Goal: Task Accomplishment & Management: Manage account settings

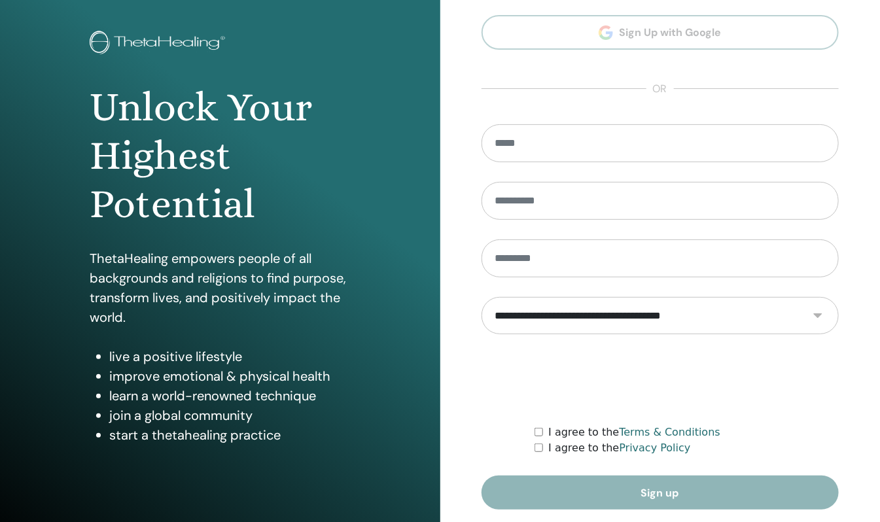
scroll to position [105, 0]
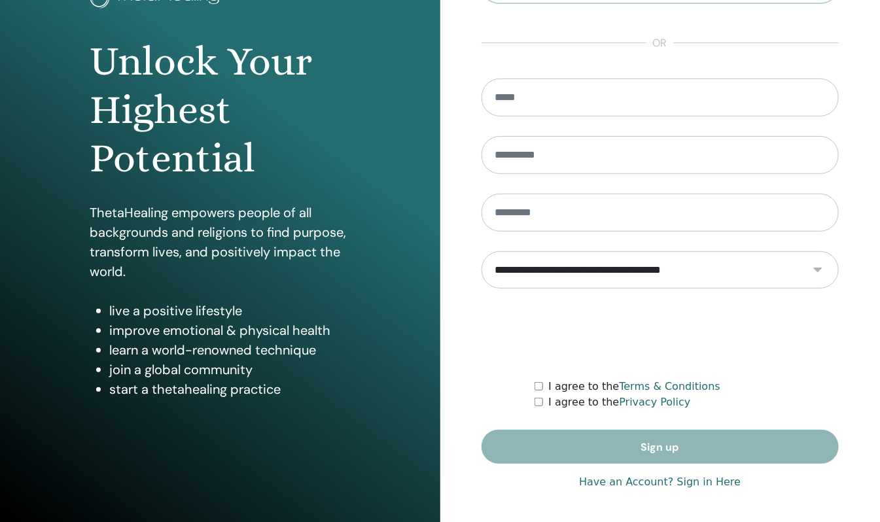
type input "**********"
click at [645, 486] on link "Have an Account? Sign in Here" at bounding box center [660, 483] width 162 height 16
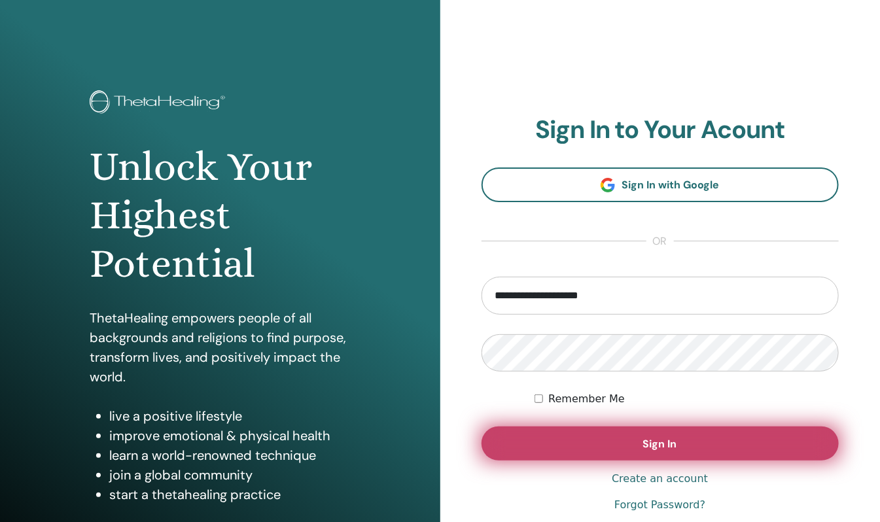
click at [630, 444] on button "Sign In" at bounding box center [661, 444] width 358 height 34
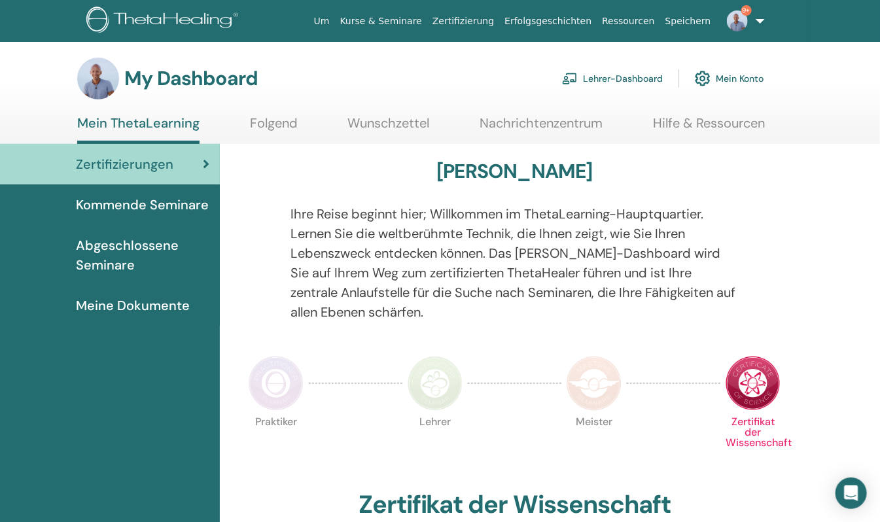
click at [763, 22] on link "9+" at bounding box center [744, 21] width 54 height 42
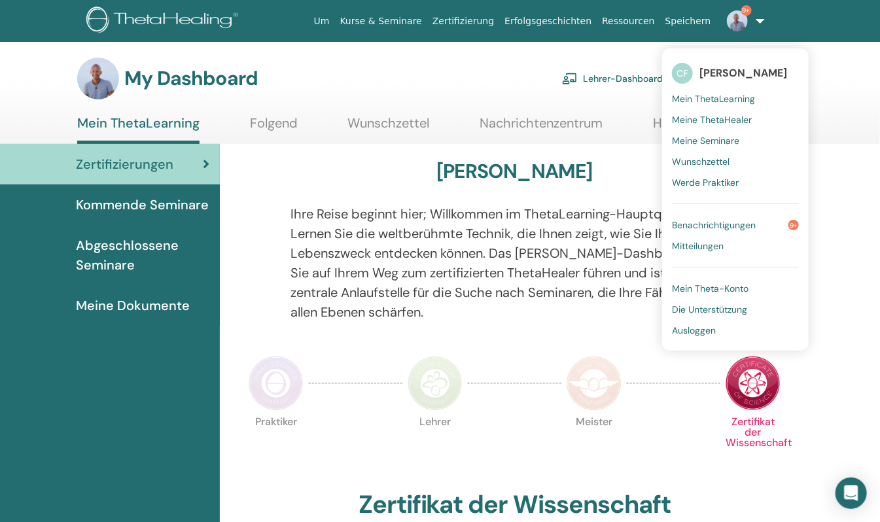
click at [715, 102] on span "Mein ThetaLearning" at bounding box center [713, 99] width 83 height 12
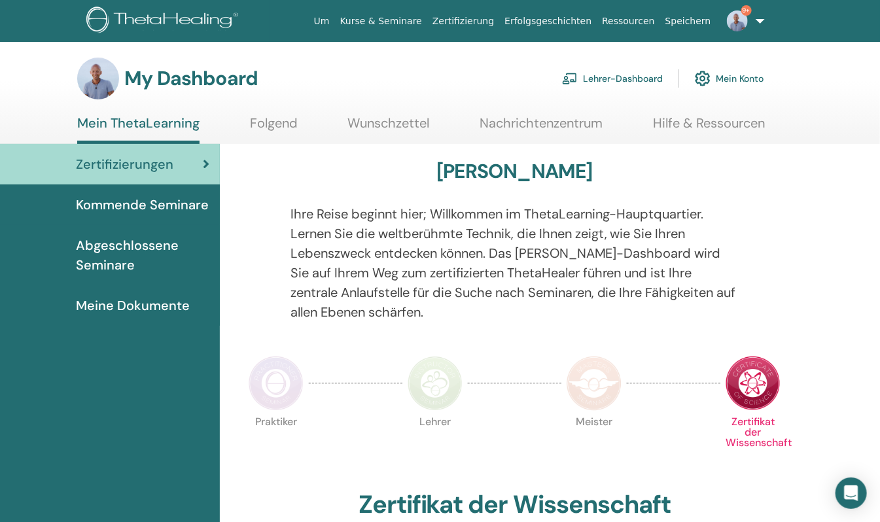
click at [757, 21] on link "9+" at bounding box center [744, 21] width 54 height 42
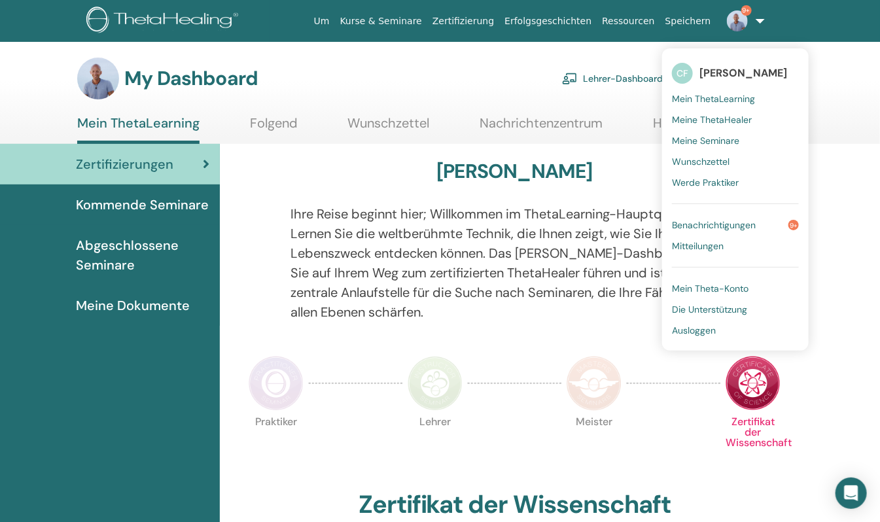
click at [709, 96] on span "Mein ThetaLearning" at bounding box center [713, 99] width 83 height 12
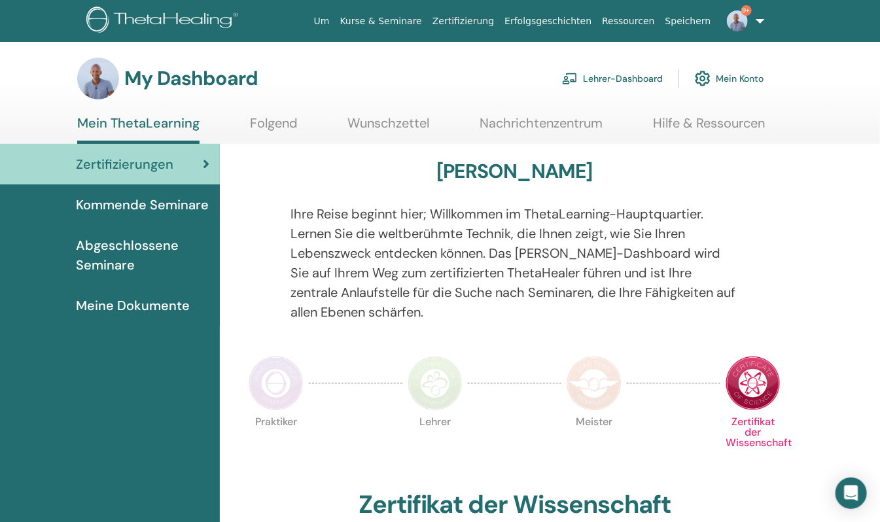
click at [136, 199] on span "Kommende Seminare" at bounding box center [142, 205] width 133 height 20
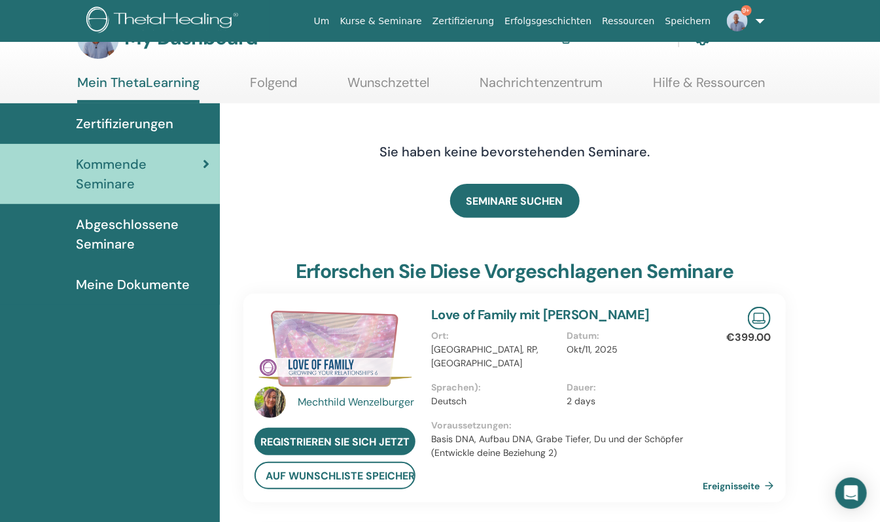
scroll to position [65, 0]
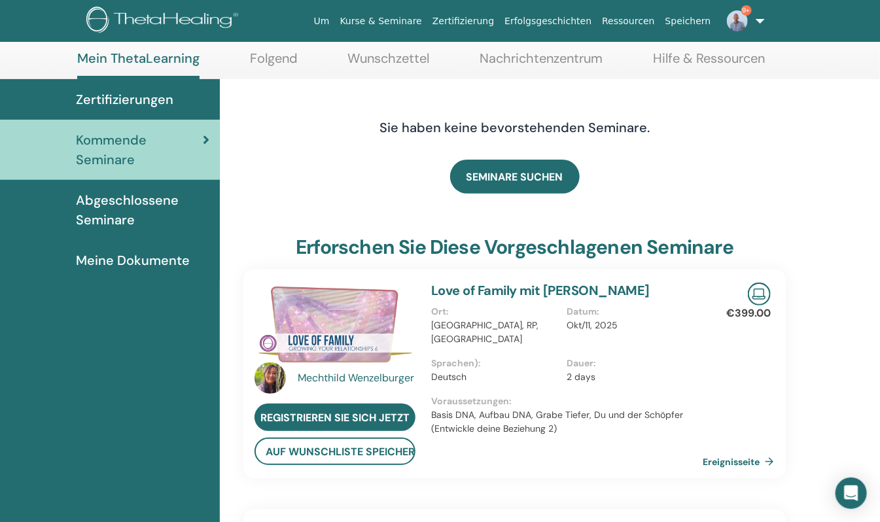
click at [761, 21] on link "9+" at bounding box center [744, 21] width 54 height 42
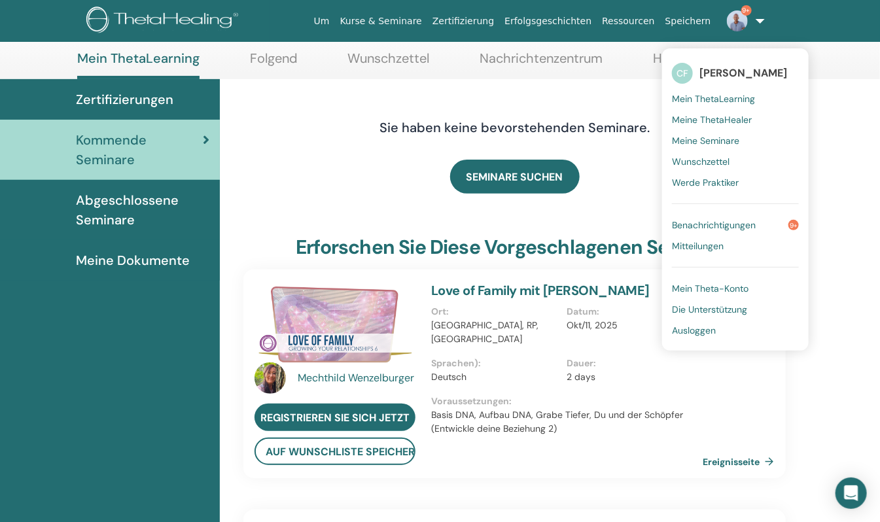
click at [701, 98] on span "Mein ThetaLearning" at bounding box center [713, 99] width 83 height 12
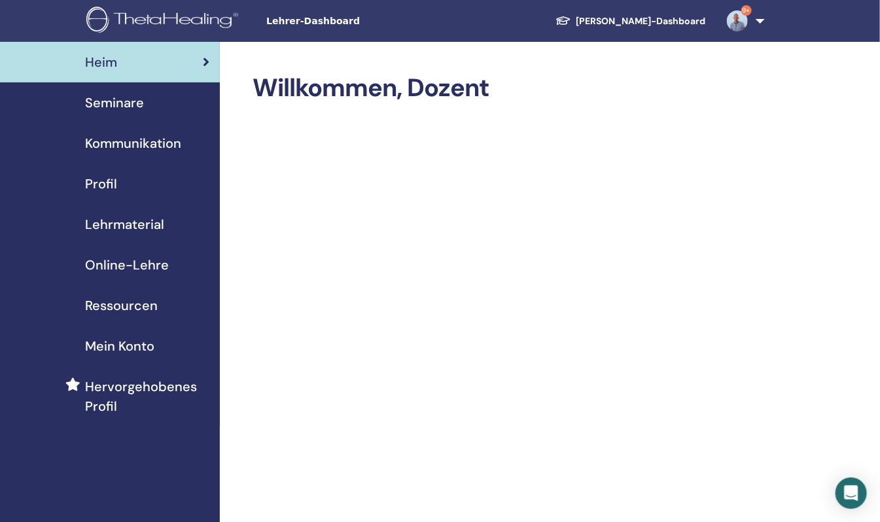
click at [124, 103] on span "Seminare" at bounding box center [114, 103] width 59 height 20
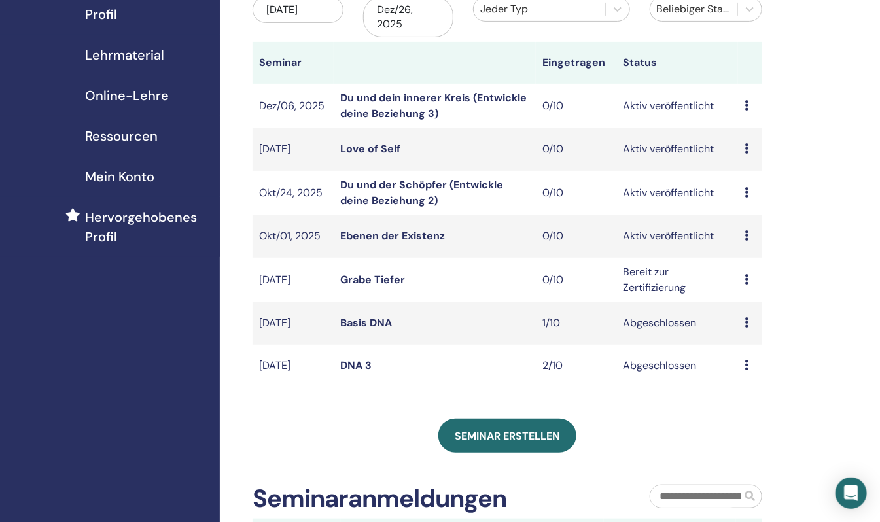
scroll to position [196, 0]
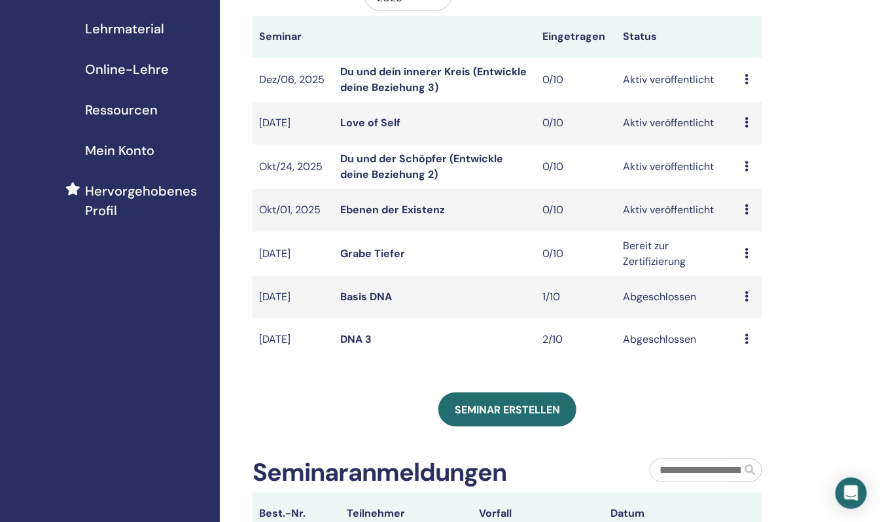
click at [388, 206] on link "Ebenen der Existenz" at bounding box center [392, 210] width 105 height 14
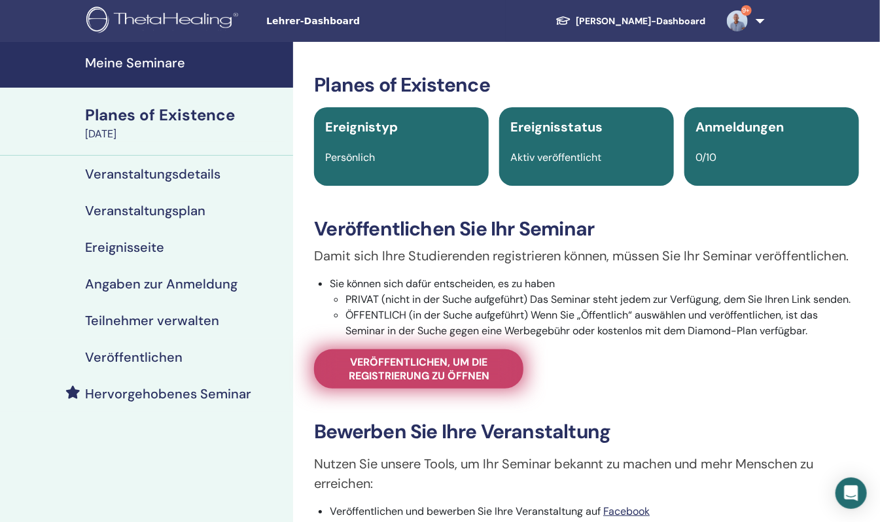
click at [428, 369] on span "Veröffentlichen, um die Registrierung zu öffnen" at bounding box center [419, 368] width 177 height 27
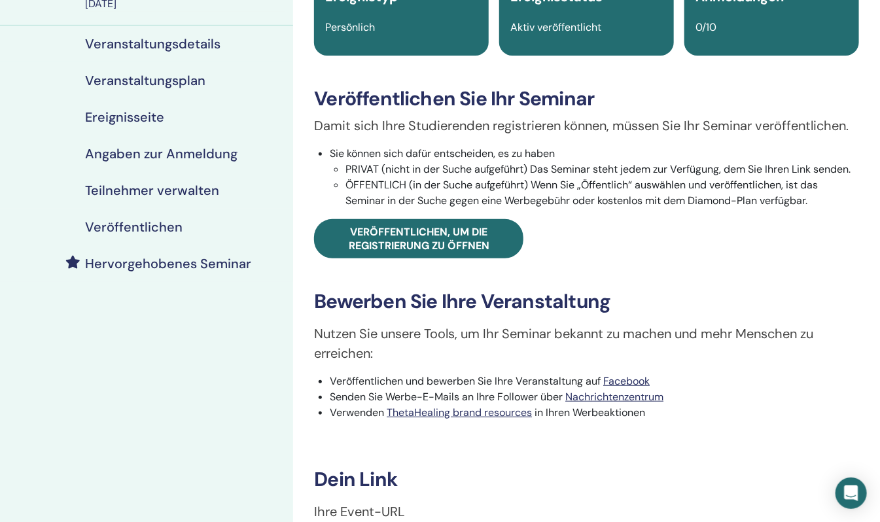
scroll to position [196, 0]
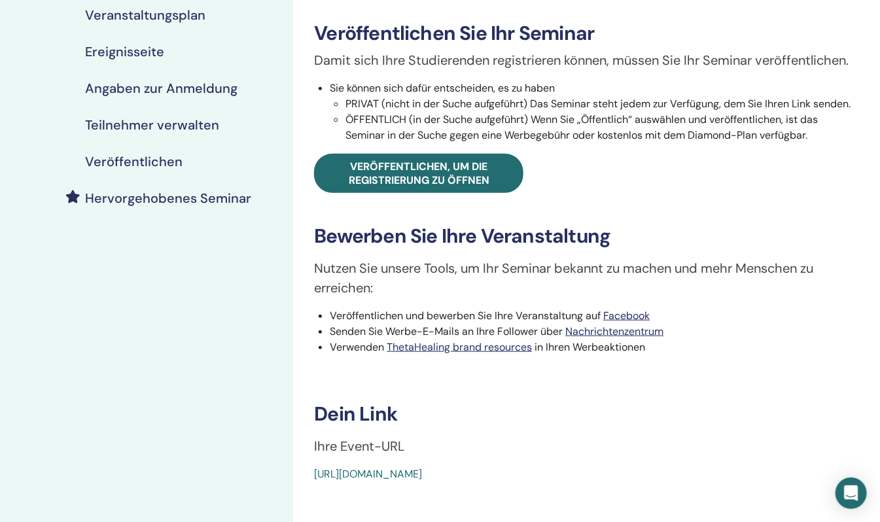
drag, startPoint x: 622, startPoint y: 472, endPoint x: 308, endPoint y: 493, distance: 314.9
click at [308, 493] on div "Planes of Existence Ereignistyp Persönlich Ereignisstatus Aktiv veröffentlicht …" at bounding box center [586, 255] width 587 height 819
drag, startPoint x: 308, startPoint y: 493, endPoint x: 359, endPoint y: 475, distance: 54.0
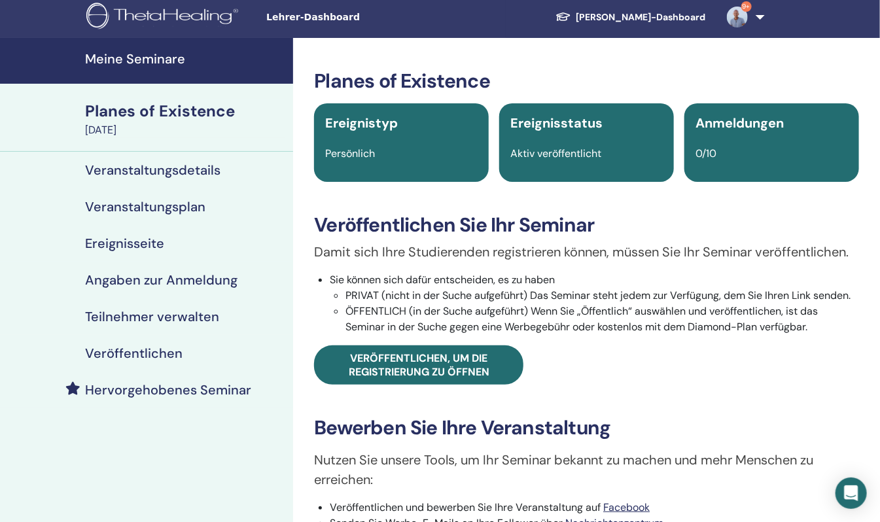
scroll to position [0, 0]
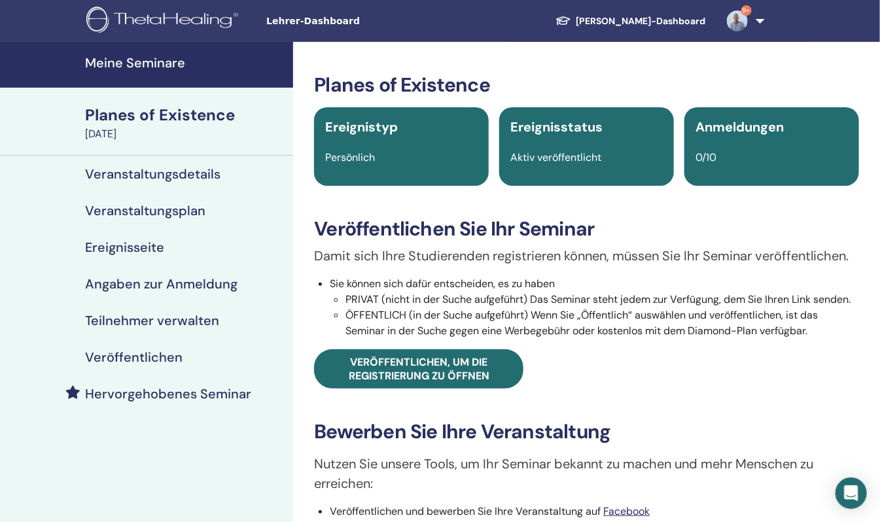
click at [768, 16] on link "9+" at bounding box center [744, 21] width 54 height 42
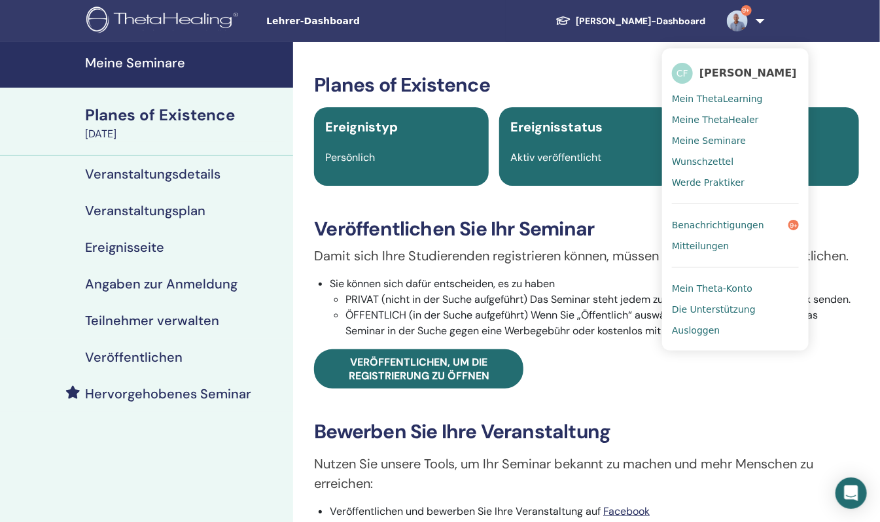
click at [695, 336] on span "Ausloggen" at bounding box center [696, 331] width 48 height 12
